Goal: Task Accomplishment & Management: Manage account settings

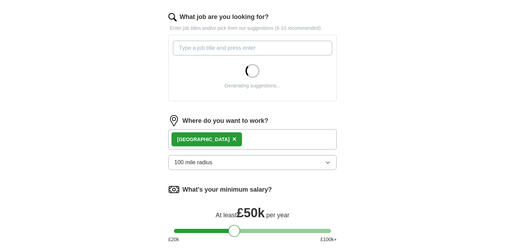
scroll to position [197, 0]
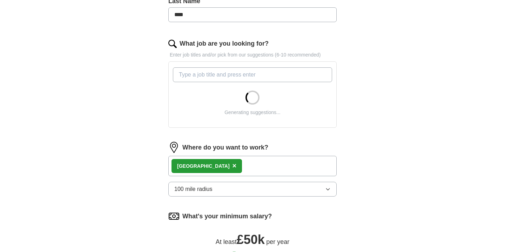
click at [276, 71] on input "What job are you looking for?" at bounding box center [252, 74] width 159 height 15
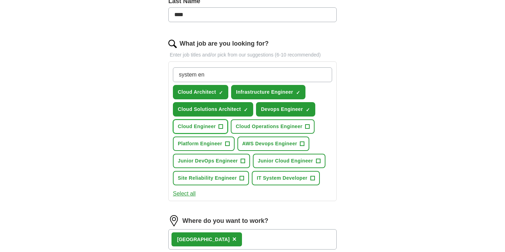
click at [219, 128] on span "+" at bounding box center [221, 127] width 4 height 6
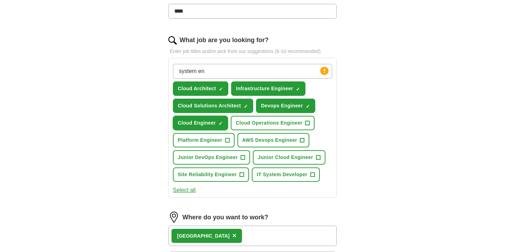
scroll to position [202, 0]
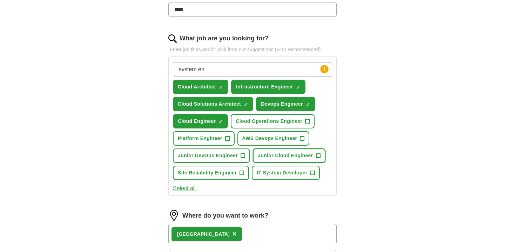
click at [264, 154] on span "Junior Cloud Engineer" at bounding box center [285, 155] width 55 height 7
click at [274, 133] on button "AWS Devops Engineer +" at bounding box center [273, 138] width 72 height 14
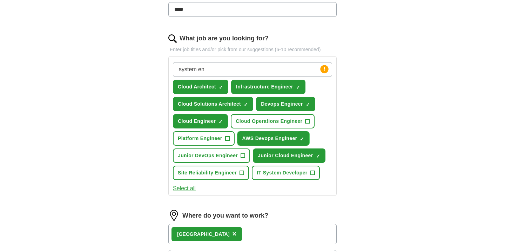
click at [274, 133] on button "AWS Devops Engineer ✓ ×" at bounding box center [273, 138] width 72 height 14
click at [271, 138] on span "AWS Devops Engineer" at bounding box center [269, 138] width 55 height 7
click at [238, 68] on input "system en" at bounding box center [252, 69] width 159 height 15
type input "system"
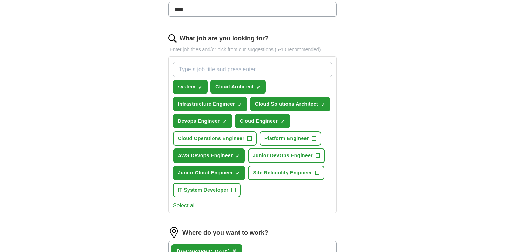
click at [274, 194] on div "system ✓ × Cloud Architect ✓ × Infrastructure Engineer ✓ × Cloud Solutions Arch…" at bounding box center [252, 129] width 162 height 141
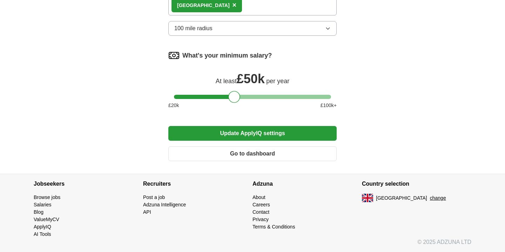
click at [256, 136] on button "Update ApplyIQ settings" at bounding box center [252, 133] width 168 height 15
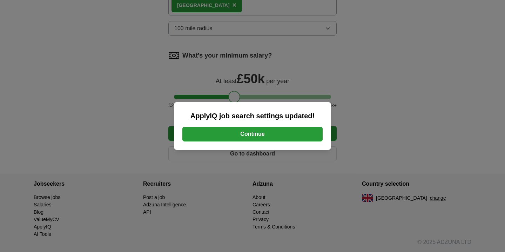
click at [261, 137] on button "Continue" at bounding box center [252, 134] width 140 height 15
